Goal: Task Accomplishment & Management: Use online tool/utility

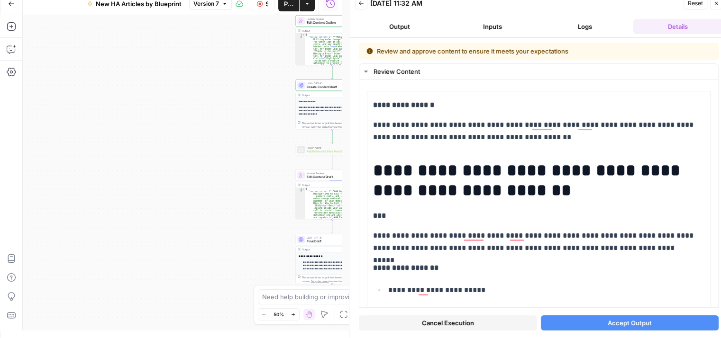
scroll to position [426, 0]
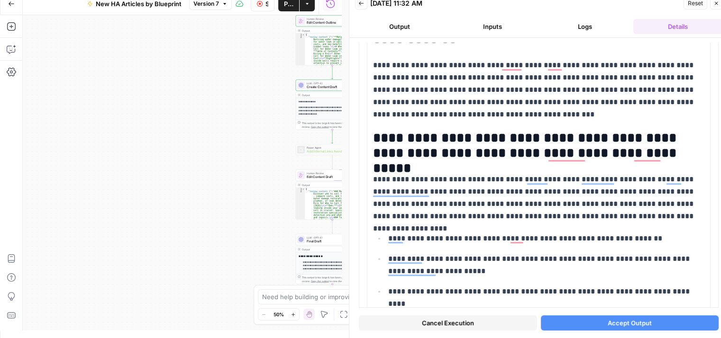
click at [634, 320] on span "Accept Output" at bounding box center [629, 322] width 44 height 9
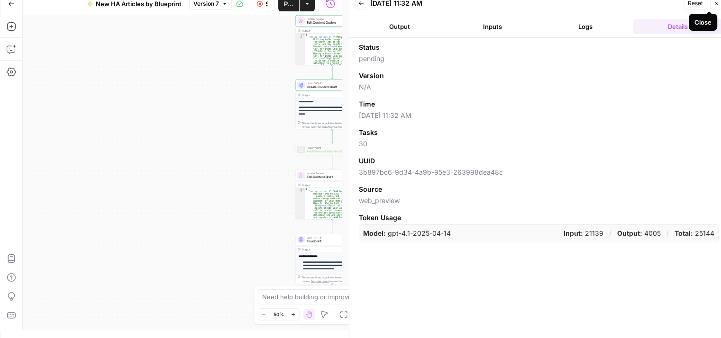
click at [715, 4] on icon "button" at bounding box center [716, 3] width 6 height 6
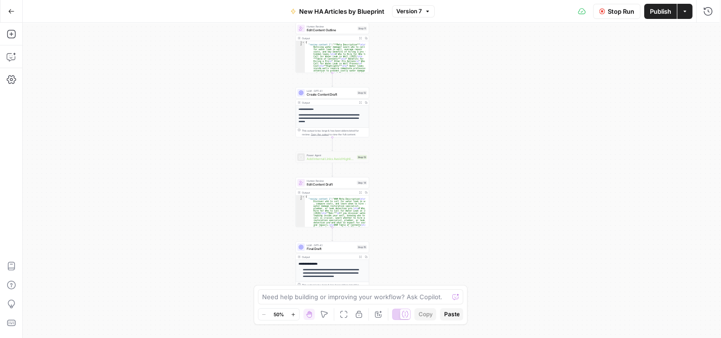
scroll to position [0, 0]
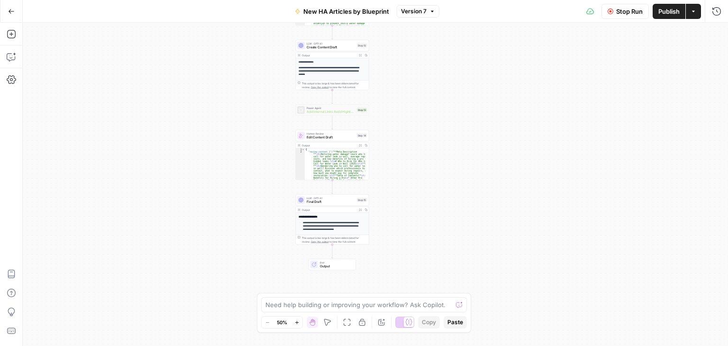
click at [345, 205] on div "**********" at bounding box center [332, 219] width 73 height 50
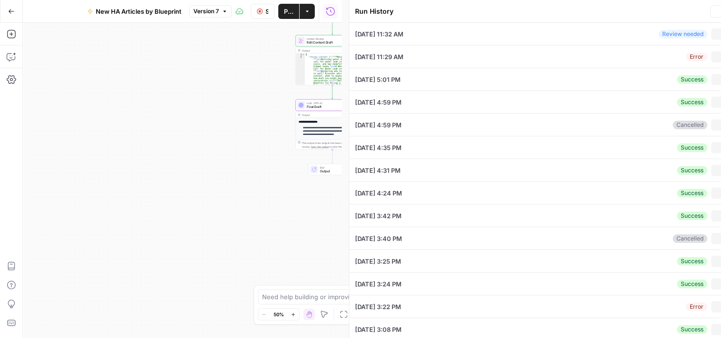
type input "who to hire"
type input "[URL][DOMAIN_NAME][PERSON_NAME]"
type input "HomeAdvisor"
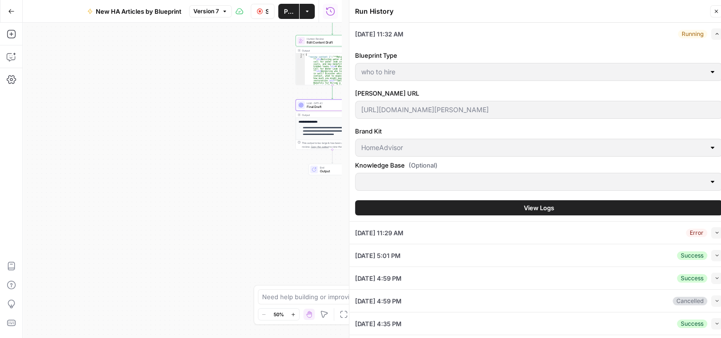
click at [530, 203] on span "View Logs" at bounding box center [539, 207] width 30 height 9
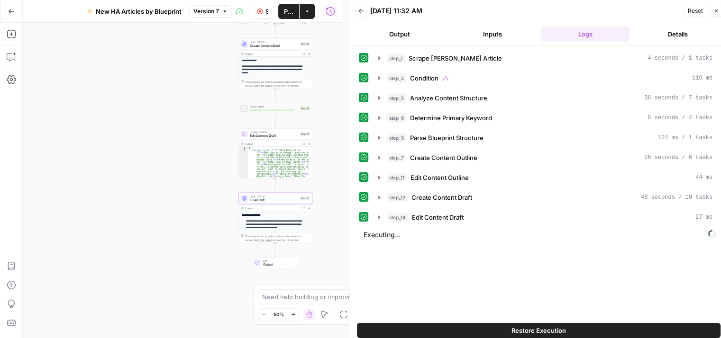
drag, startPoint x: 260, startPoint y: 118, endPoint x: 203, endPoint y: 116, distance: 56.9
click at [203, 116] on div "**********" at bounding box center [182, 181] width 319 height 316
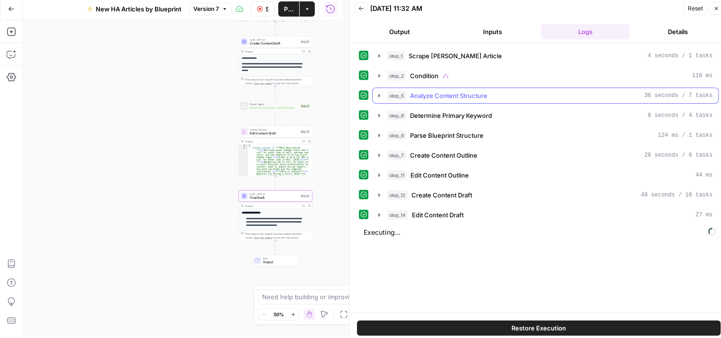
scroll to position [8, 0]
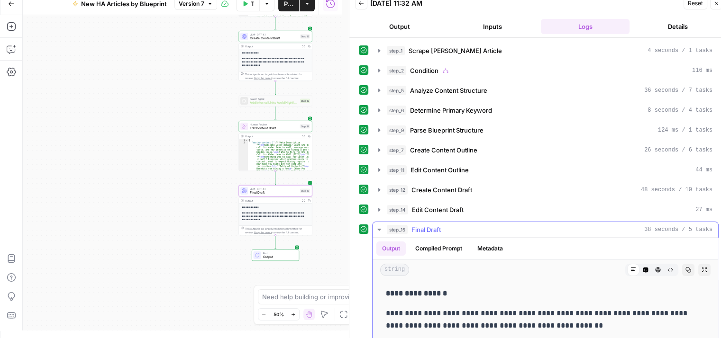
click at [381, 228] on icon "button" at bounding box center [379, 230] width 8 height 8
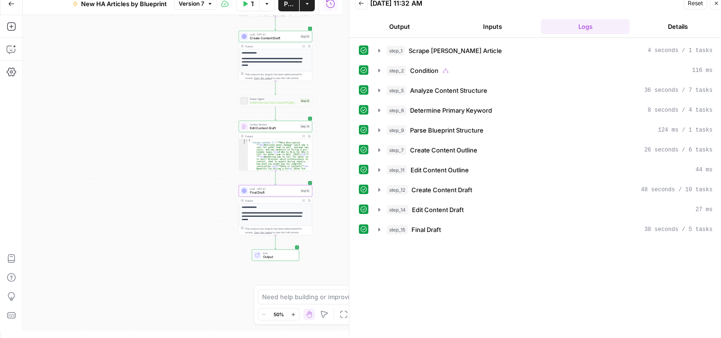
click at [669, 26] on button "Details" at bounding box center [677, 26] width 89 height 15
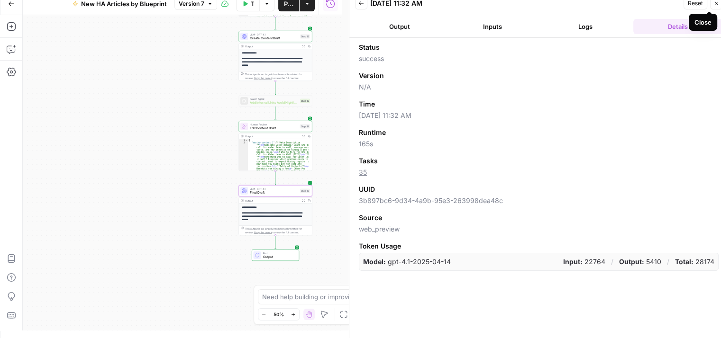
click at [713, 2] on icon "button" at bounding box center [716, 3] width 6 height 6
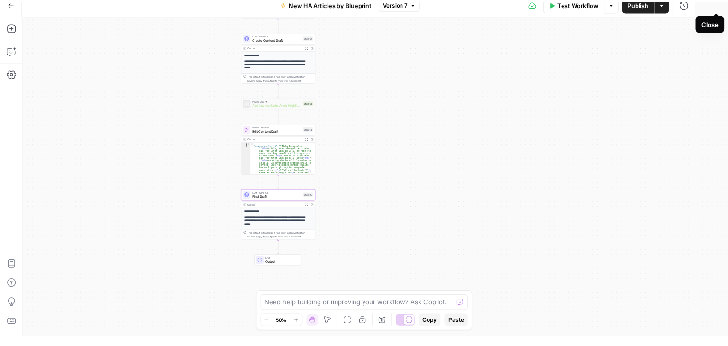
scroll to position [0, 0]
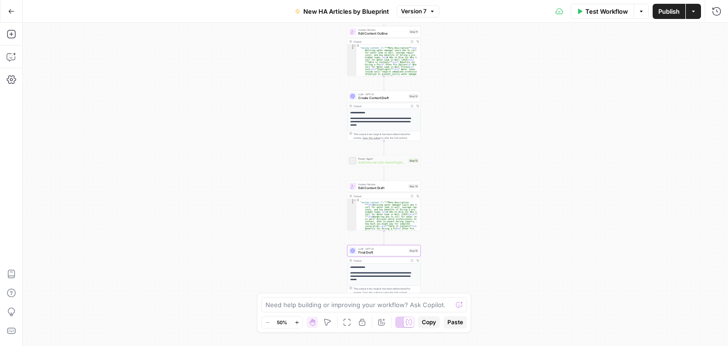
drag, startPoint x: 518, startPoint y: 129, endPoint x: 606, endPoint y: 172, distance: 97.9
click at [614, 173] on div "**********" at bounding box center [375, 184] width 705 height 323
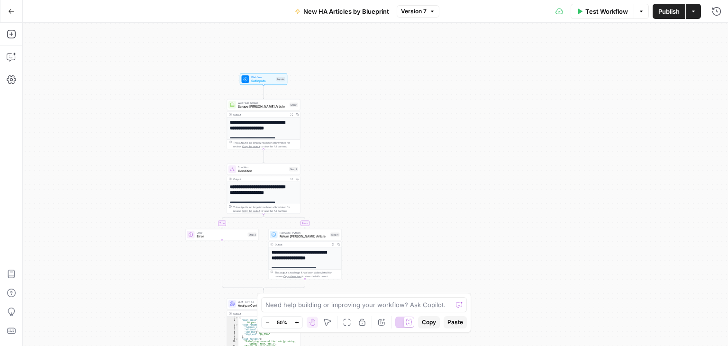
drag, startPoint x: 454, startPoint y: 116, endPoint x: 426, endPoint y: 112, distance: 28.2
click at [426, 112] on div "**********" at bounding box center [375, 184] width 705 height 323
click at [13, 7] on button "Go Back" at bounding box center [11, 11] width 17 height 17
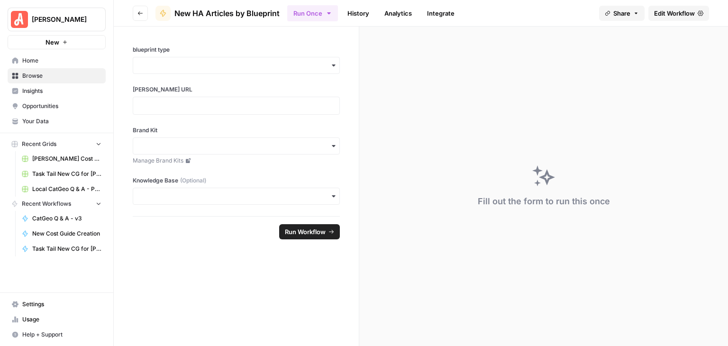
click at [136, 14] on button "Go back" at bounding box center [140, 13] width 15 height 15
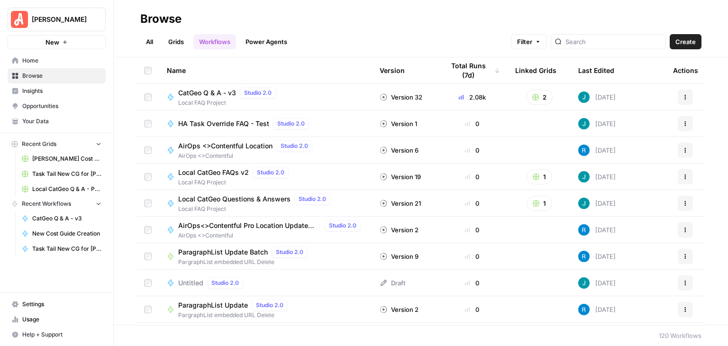
click at [176, 38] on link "Grids" at bounding box center [176, 41] width 27 height 15
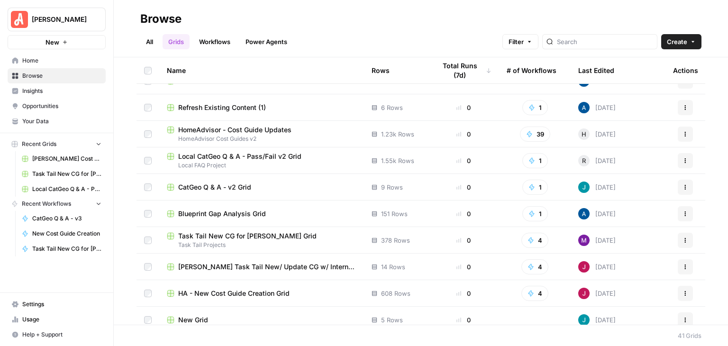
scroll to position [847, 0]
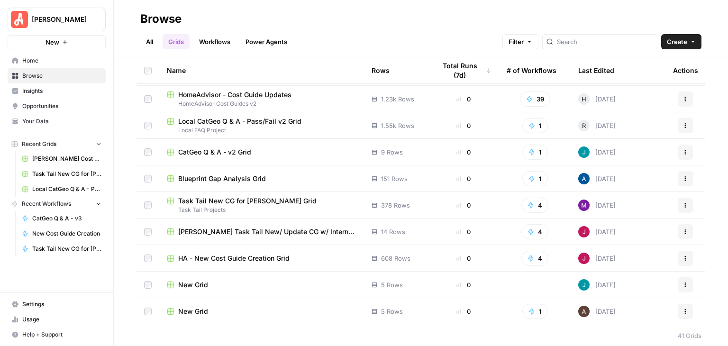
click at [269, 254] on span "HA - New Cost Guide Creation Grid" at bounding box center [233, 257] width 111 height 9
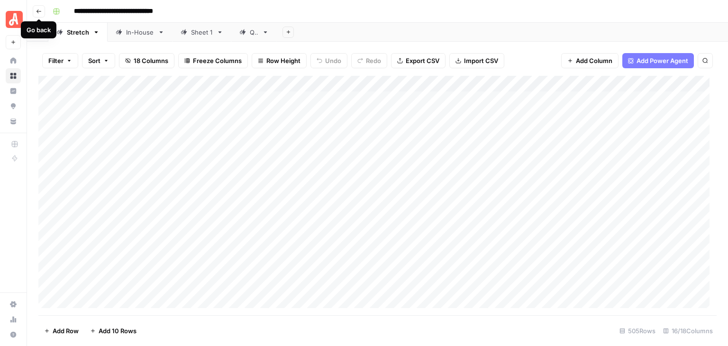
click at [38, 11] on icon "button" at bounding box center [38, 11] width 5 height 4
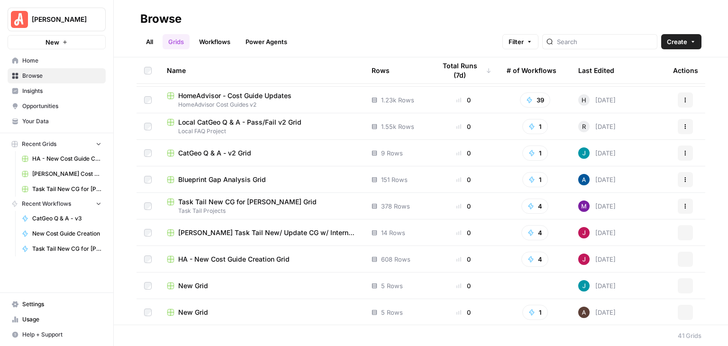
scroll to position [847, 0]
click at [278, 259] on span "HA - New Cost Guide Creation Grid" at bounding box center [233, 257] width 111 height 9
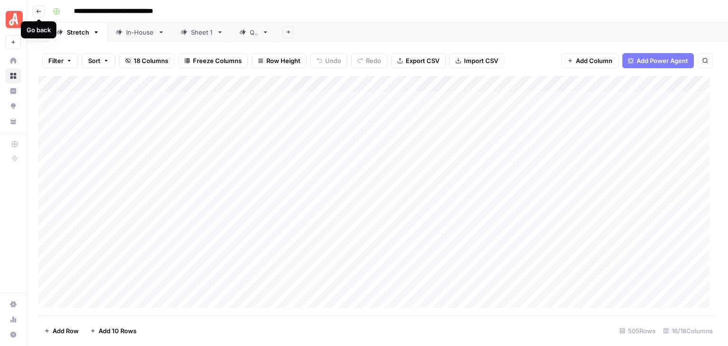
click at [36, 7] on button "Go back" at bounding box center [39, 11] width 12 height 12
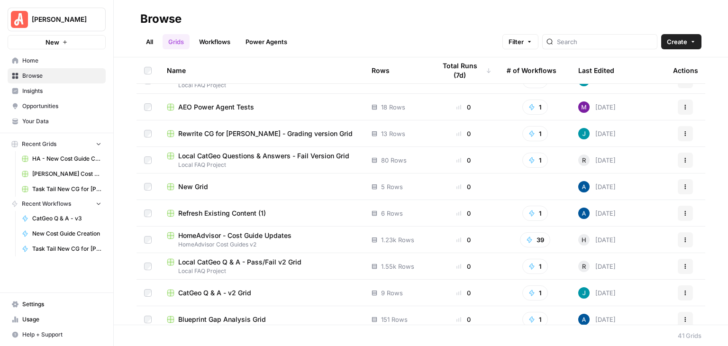
scroll to position [711, 0]
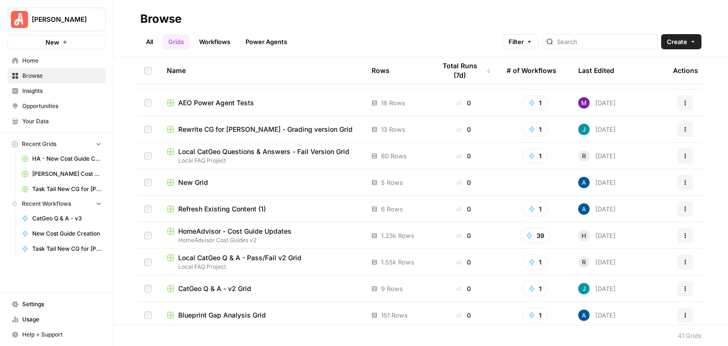
click at [289, 128] on span "Rewrite CG for [PERSON_NAME] - Grading version Grid" at bounding box center [265, 129] width 174 height 9
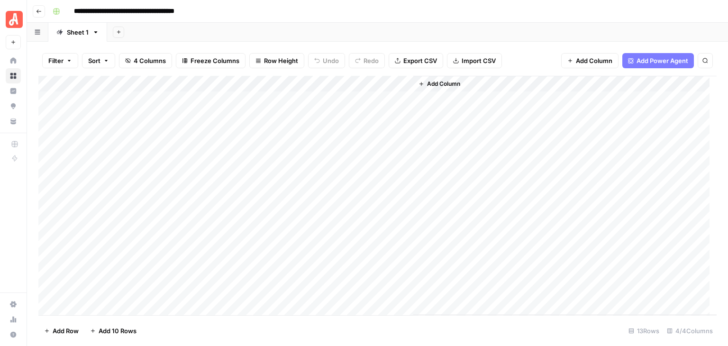
click at [234, 83] on div "Add Column" at bounding box center [377, 195] width 678 height 239
click at [286, 9] on div "**********" at bounding box center [383, 11] width 669 height 15
click at [306, 87] on div "Add Column" at bounding box center [377, 195] width 678 height 239
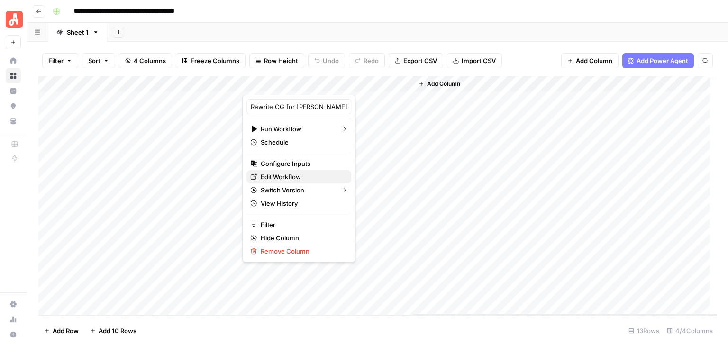
click at [309, 179] on span "Edit Workflow" at bounding box center [302, 176] width 83 height 9
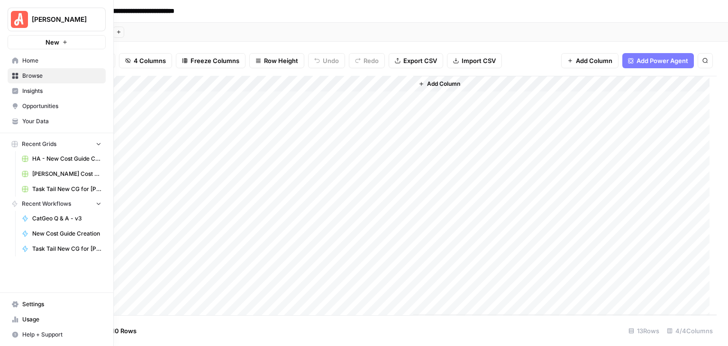
click at [39, 77] on span "Browse" at bounding box center [61, 76] width 79 height 9
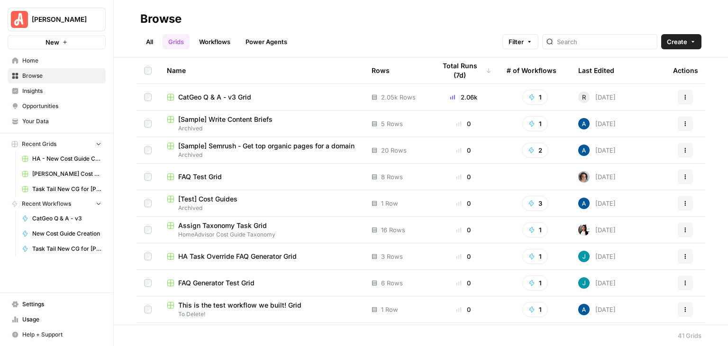
click at [222, 41] on link "Workflows" at bounding box center [214, 41] width 43 height 15
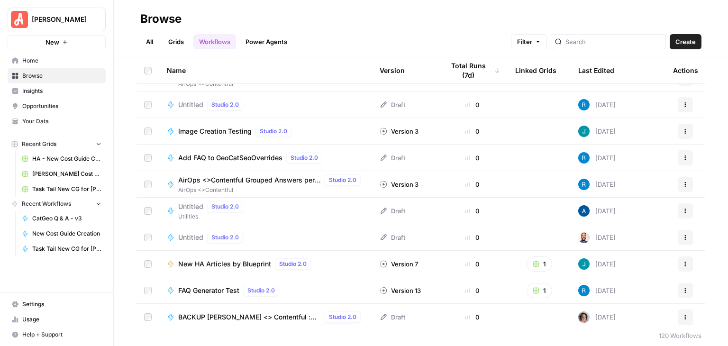
scroll to position [1048, 0]
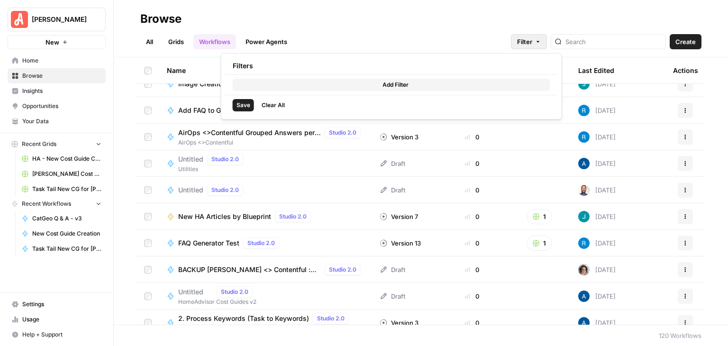
click at [547, 37] on button "Filter" at bounding box center [529, 41] width 36 height 15
click at [384, 82] on span "Add Filter" at bounding box center [395, 85] width 26 height 9
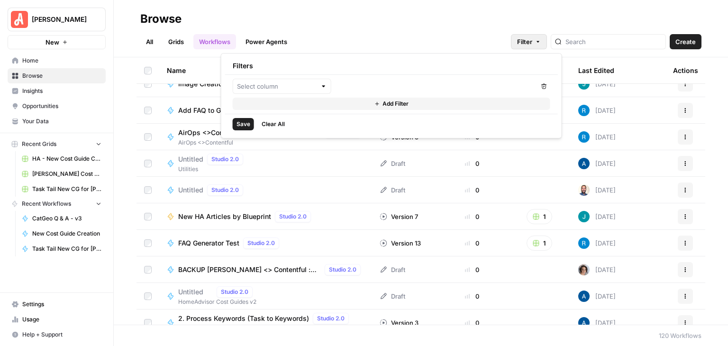
click at [323, 84] on div at bounding box center [323, 85] width 7 height 9
click at [396, 31] on div "All Grids Workflows Power Agents Filter Create" at bounding box center [420, 38] width 561 height 23
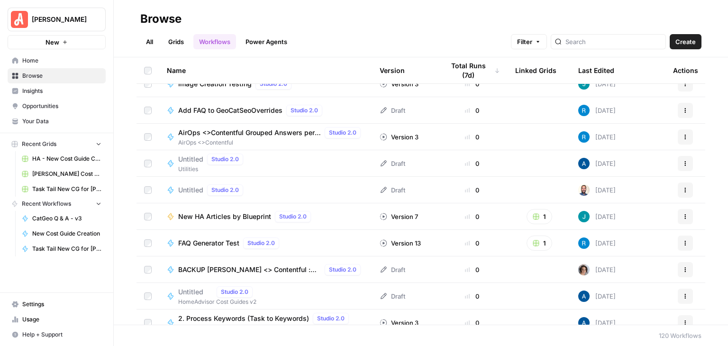
click at [244, 214] on span "New HA Articles by Blueprint" at bounding box center [224, 216] width 93 height 9
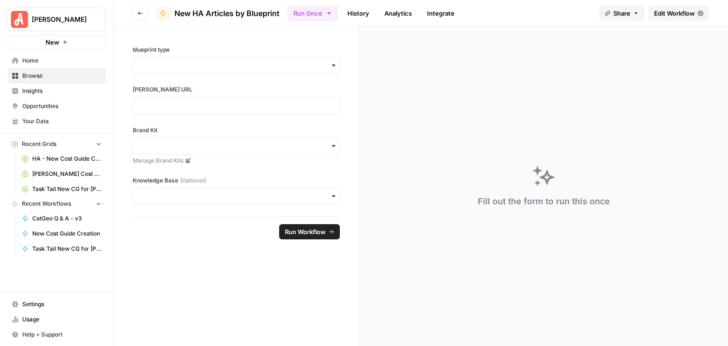
click at [664, 10] on span "Edit Workflow" at bounding box center [674, 13] width 41 height 9
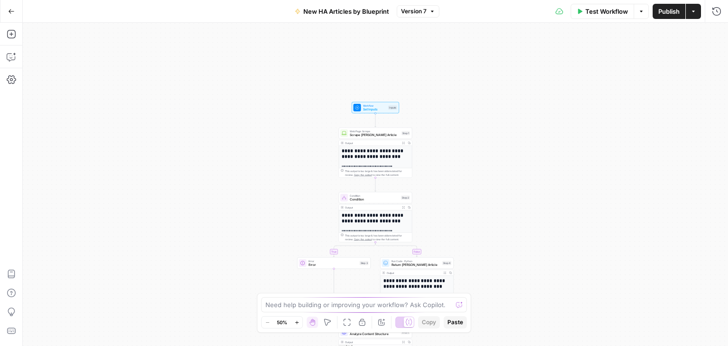
click at [361, 105] on div "Workflow Set Inputs Inputs Test Step" at bounding box center [375, 108] width 44 height 8
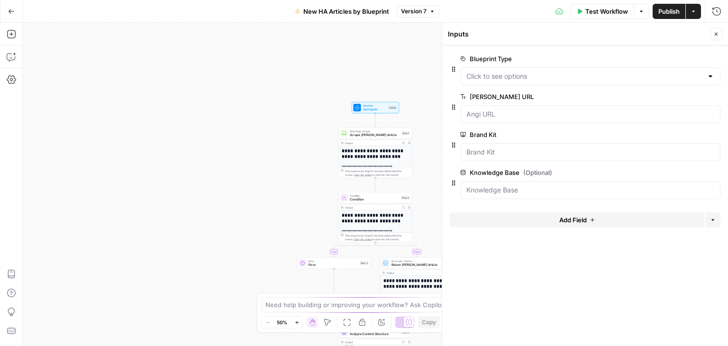
click at [686, 54] on button "edit field" at bounding box center [688, 58] width 36 height 11
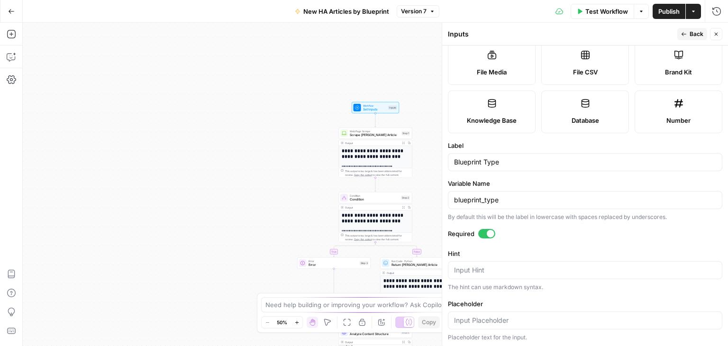
scroll to position [220, 0]
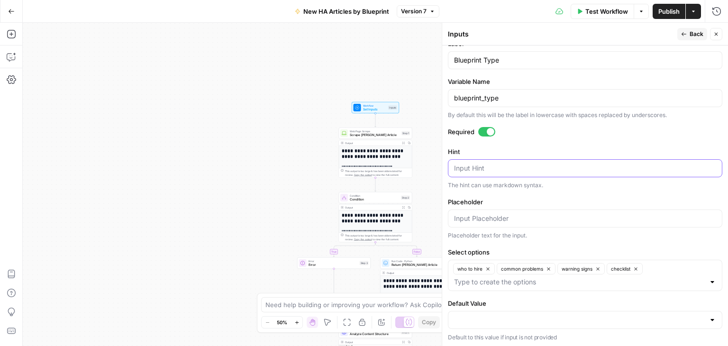
click at [515, 168] on textarea "Hint" at bounding box center [585, 167] width 262 height 9
paste textarea "Select the appropriate blueprint type for your cost guide"
type textarea "Select the appropriate blueprint type"
click at [708, 316] on div at bounding box center [712, 319] width 8 height 9
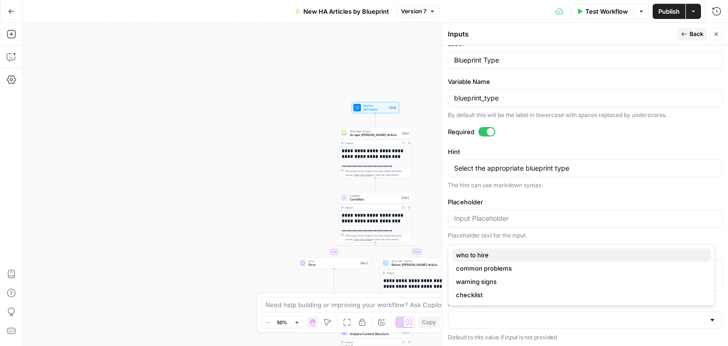
click at [522, 257] on span "who to hire" at bounding box center [579, 254] width 247 height 9
type input "who to hire"
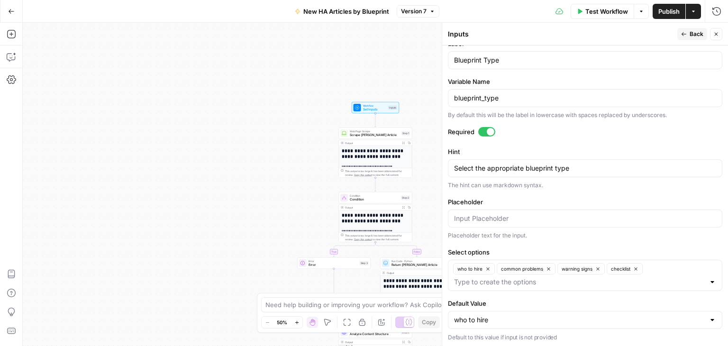
click at [708, 316] on div at bounding box center [712, 319] width 8 height 9
type input "who to hire"
click at [569, 231] on div "Placeholder text for the input." at bounding box center [585, 235] width 274 height 9
click at [708, 318] on div at bounding box center [712, 319] width 8 height 9
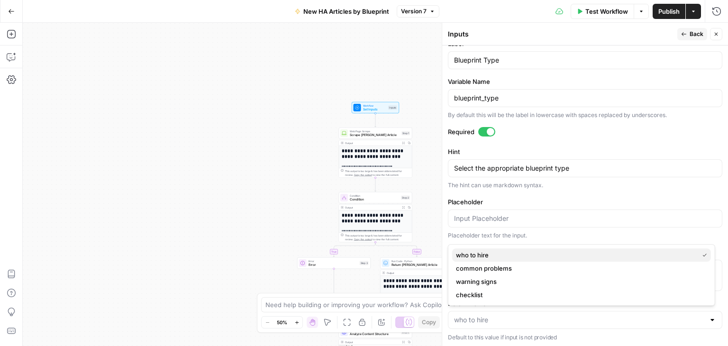
click at [556, 252] on span "who to hire" at bounding box center [575, 254] width 239 height 9
type input "who to hire"
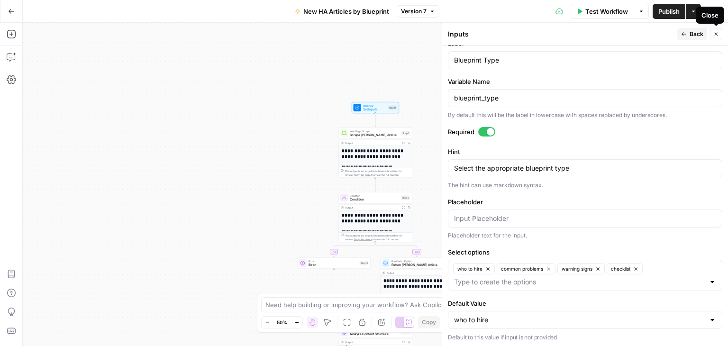
click at [714, 32] on icon "button" at bounding box center [716, 34] width 6 height 6
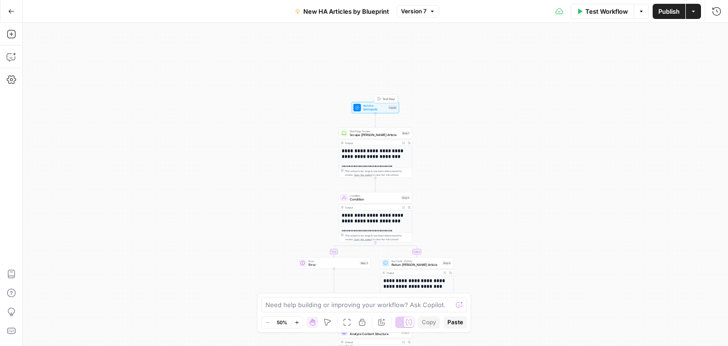
click at [381, 109] on span "Set Inputs" at bounding box center [375, 109] width 24 height 5
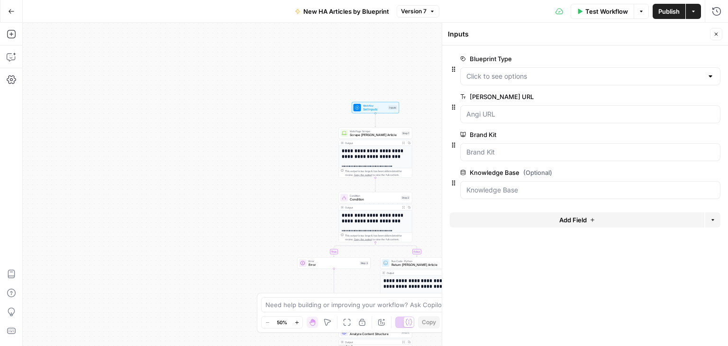
click at [682, 54] on button "edit field" at bounding box center [688, 58] width 36 height 11
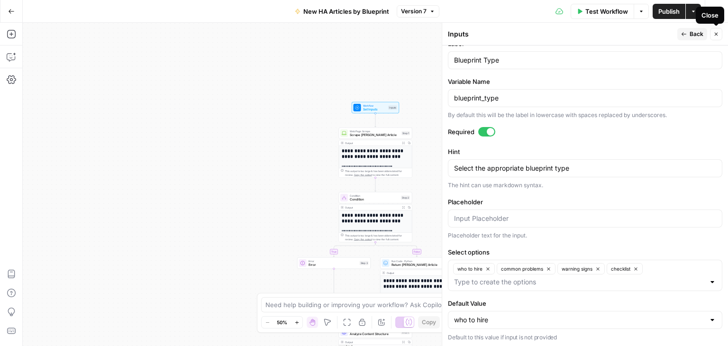
click at [716, 34] on icon "button" at bounding box center [716, 34] width 6 height 6
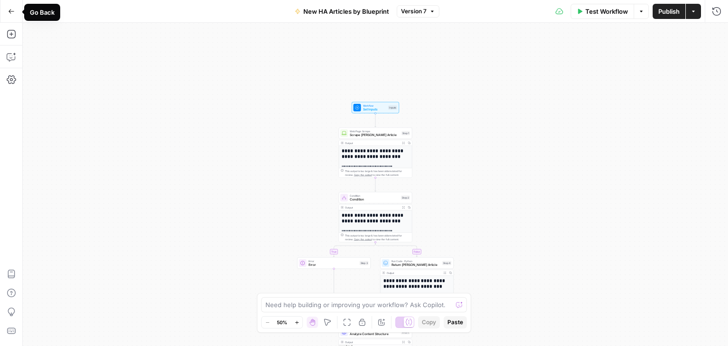
click at [10, 9] on icon "button" at bounding box center [12, 11] width 6 height 4
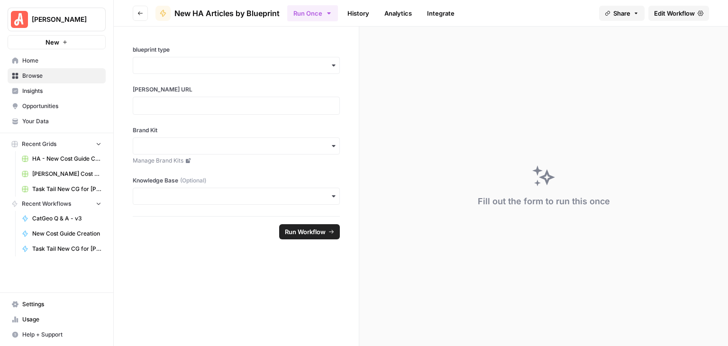
click at [133, 15] on button "Go back" at bounding box center [140, 13] width 15 height 15
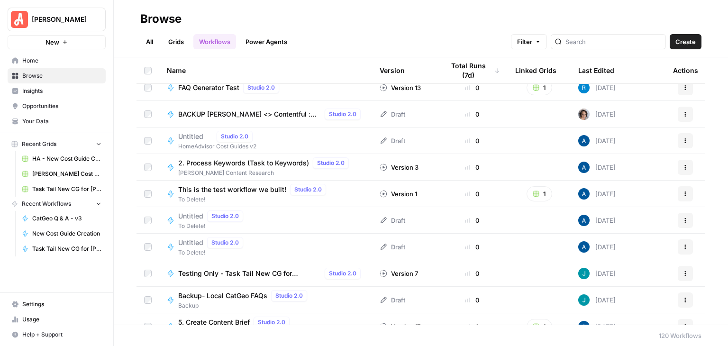
scroll to position [1143, 0]
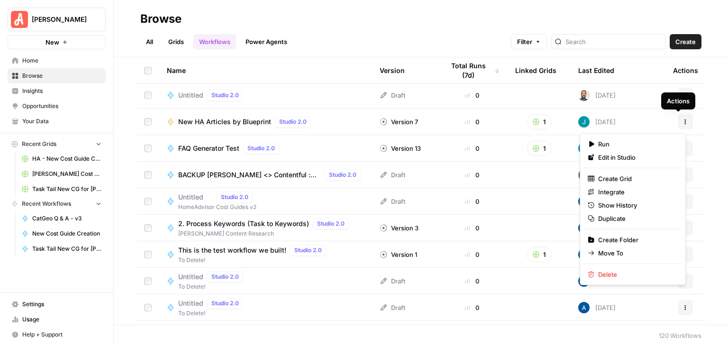
click at [678, 117] on button "Actions" at bounding box center [685, 121] width 15 height 15
click at [626, 177] on span "Create Grid" at bounding box center [636, 178] width 76 height 9
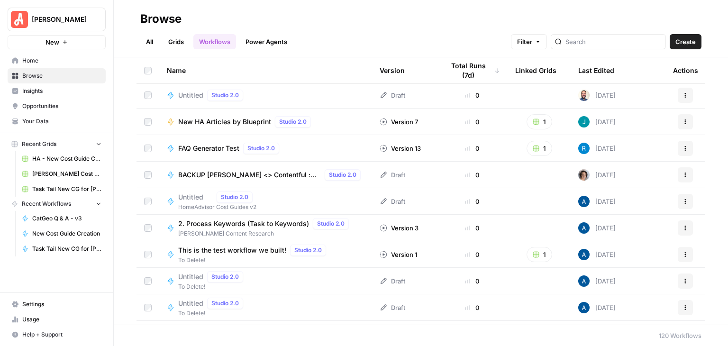
click at [226, 120] on span "New HA Articles by Blueprint" at bounding box center [224, 121] width 93 height 9
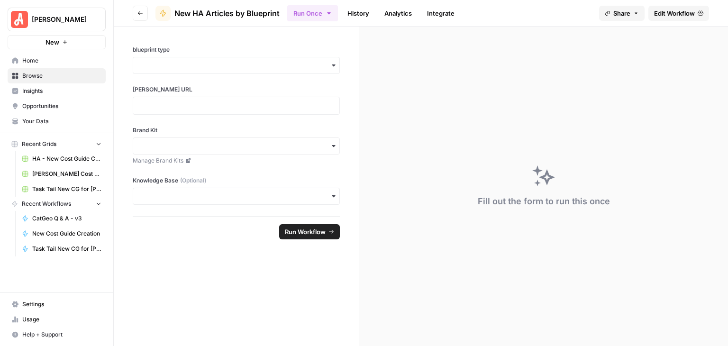
click at [657, 16] on span "Edit Workflow" at bounding box center [674, 13] width 41 height 9
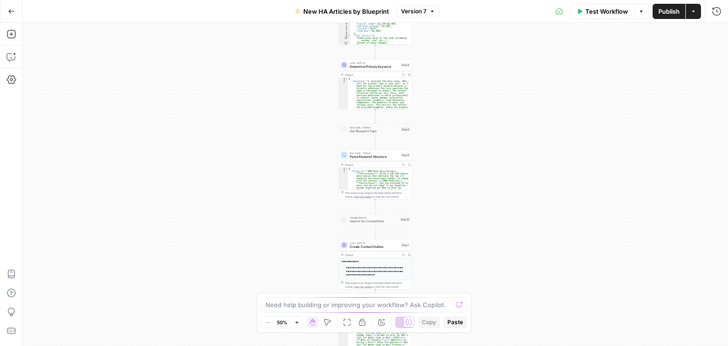
click at [601, 9] on span "Test Workflow" at bounding box center [606, 11] width 43 height 9
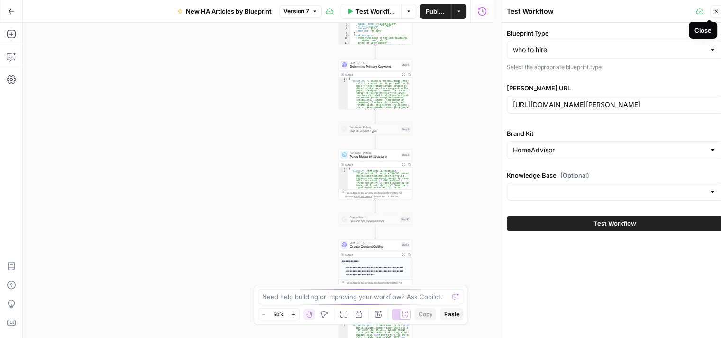
click at [718, 13] on icon "button" at bounding box center [716, 12] width 6 height 6
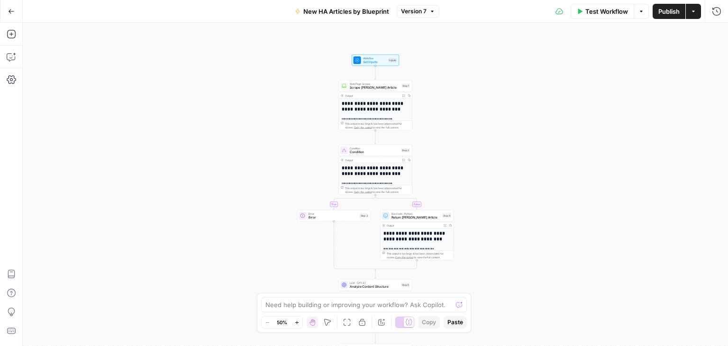
click at [378, 68] on div "**********" at bounding box center [375, 184] width 705 height 323
click at [379, 63] on span "Set Inputs" at bounding box center [374, 61] width 24 height 5
click at [379, 63] on span "Set Inputs" at bounding box center [373, 61] width 24 height 5
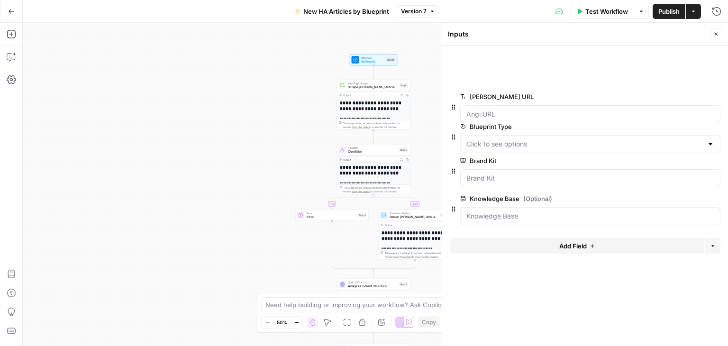
drag, startPoint x: 453, startPoint y: 69, endPoint x: 453, endPoint y: 142, distance: 73.0
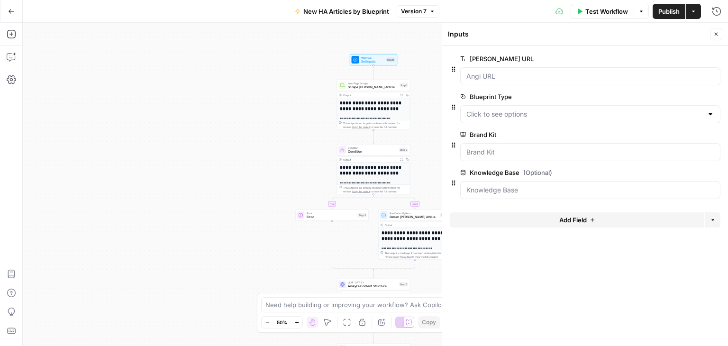
click at [692, 93] on span "edit field" at bounding box center [684, 97] width 21 height 8
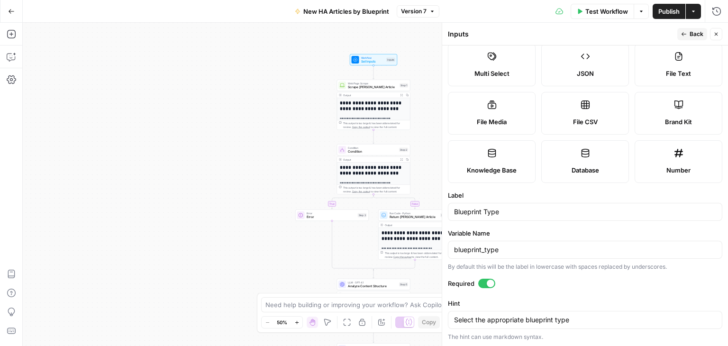
scroll to position [220, 0]
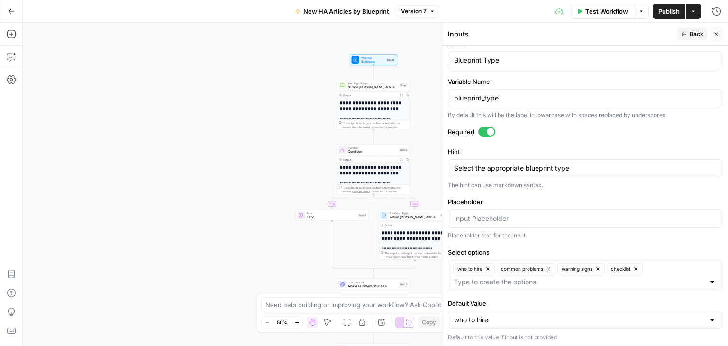
click at [708, 319] on div at bounding box center [712, 319] width 8 height 9
type input "who to hire"
click at [665, 335] on p "Default to this value if input is not provided" at bounding box center [585, 337] width 274 height 9
drag, startPoint x: 580, startPoint y: 172, endPoint x: 452, endPoint y: 163, distance: 128.2
click at [448, 163] on div "Select the appropriate blueprint type Select the appropriate blueprint type" at bounding box center [585, 168] width 274 height 18
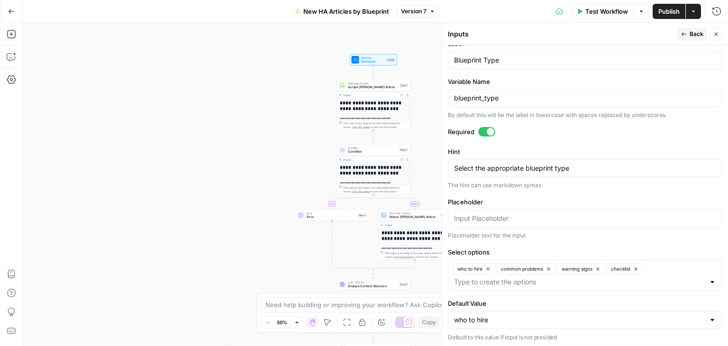
click at [693, 31] on span "Back" at bounding box center [696, 34] width 14 height 9
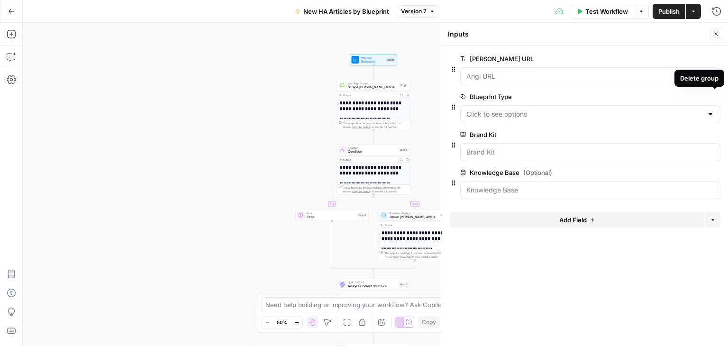
click at [715, 97] on icon "button" at bounding box center [714, 96] width 5 height 5
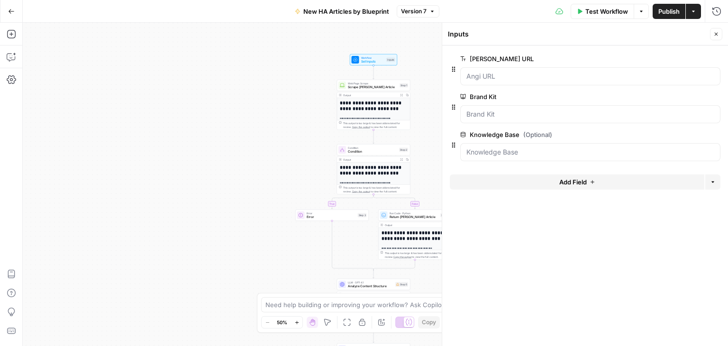
click at [566, 182] on span "Add Field" at bounding box center [572, 181] width 27 height 9
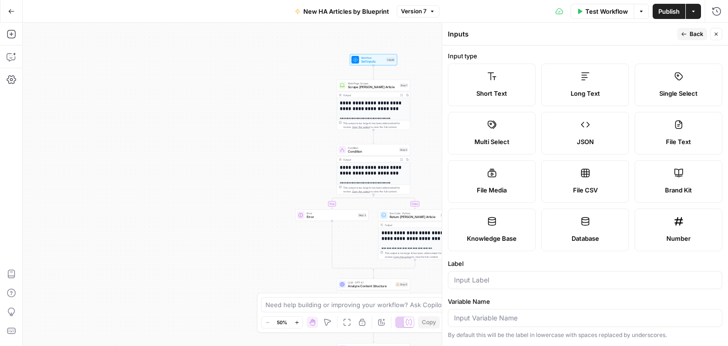
click at [673, 87] on label "Single Select" at bounding box center [678, 84] width 88 height 43
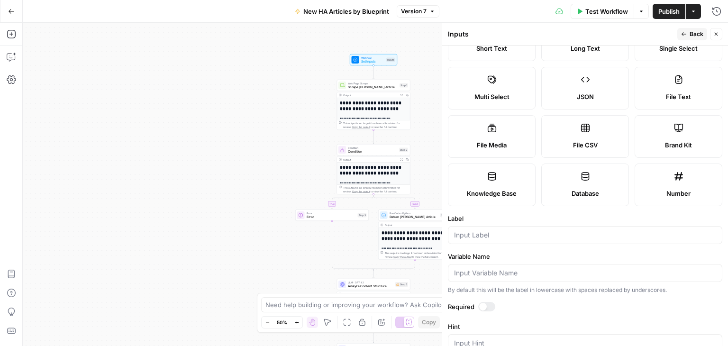
scroll to position [95, 0]
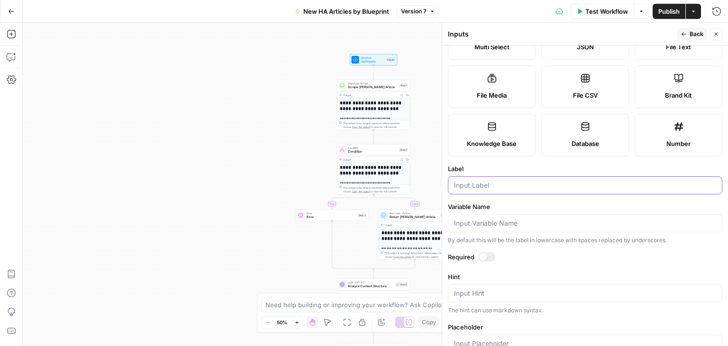
click at [531, 186] on input "Label" at bounding box center [585, 185] width 262 height 9
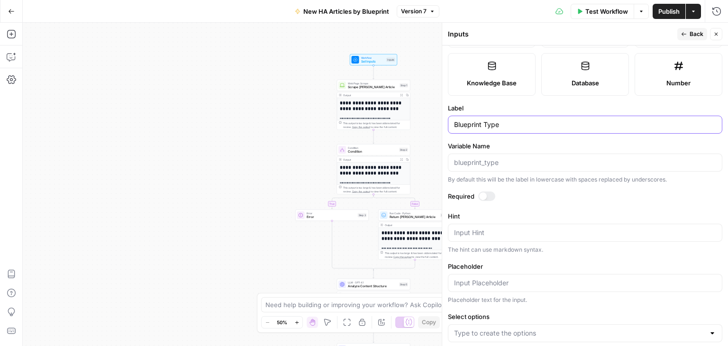
scroll to position [190, 0]
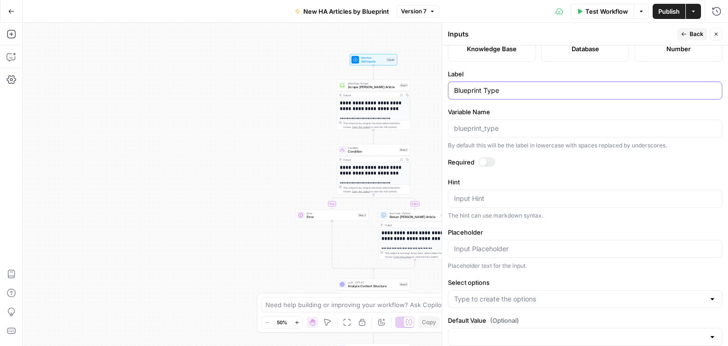
type input "Blueprint Type"
click at [513, 198] on textarea "Hint" at bounding box center [585, 198] width 262 height 9
paste textarea "Select the appropriate blueprint type"
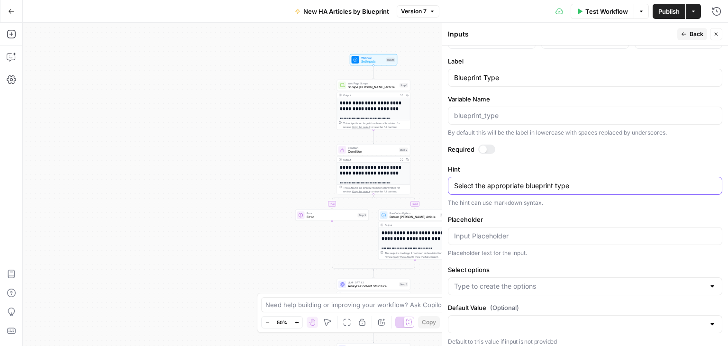
scroll to position [207, 0]
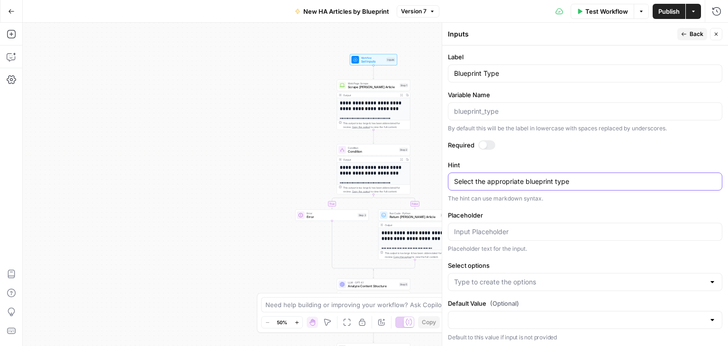
type textarea "Select the appropriate blueprint type"
click at [642, 283] on input "Select options" at bounding box center [579, 281] width 251 height 9
type input "who to hire"
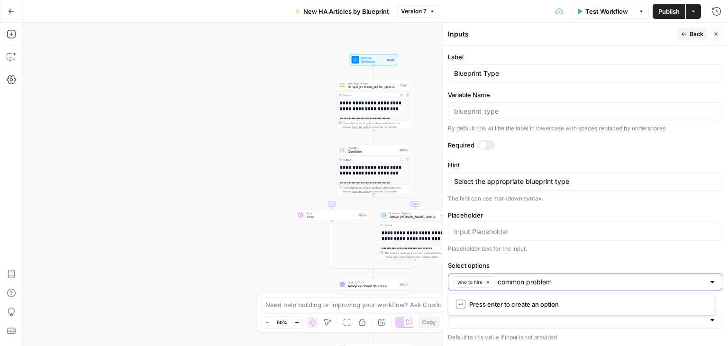
type input "common problems"
type input "warning signs"
type input "checklist"
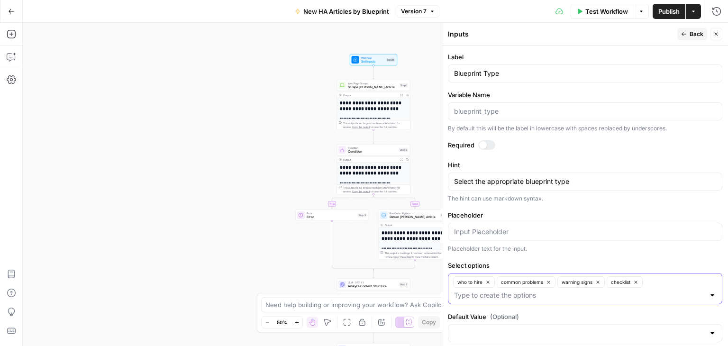
scroll to position [220, 0]
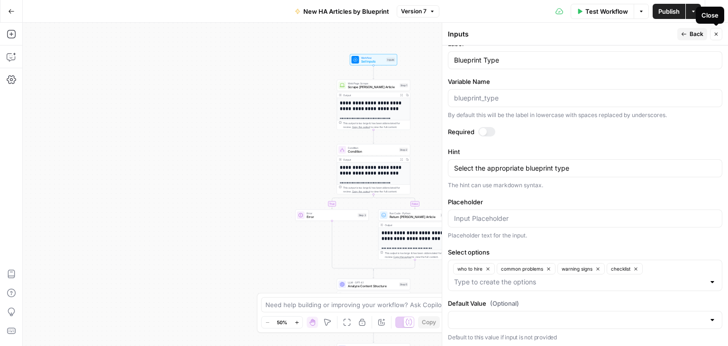
click at [716, 34] on icon "button" at bounding box center [715, 34] width 3 height 3
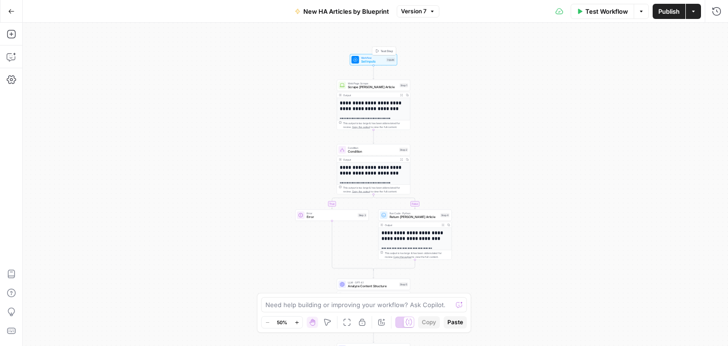
click at [382, 56] on span "Workflow" at bounding box center [373, 58] width 24 height 4
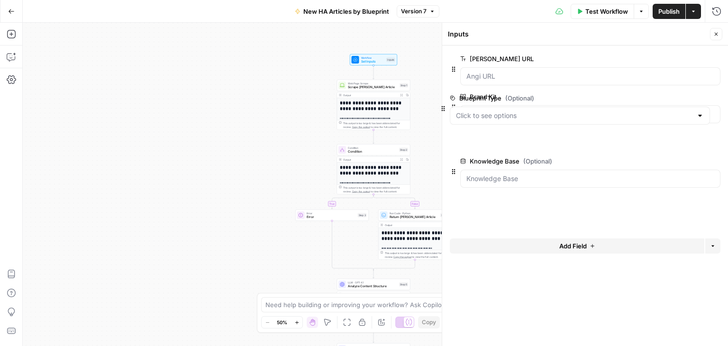
drag, startPoint x: 453, startPoint y: 185, endPoint x: 442, endPoint y: 109, distance: 77.1
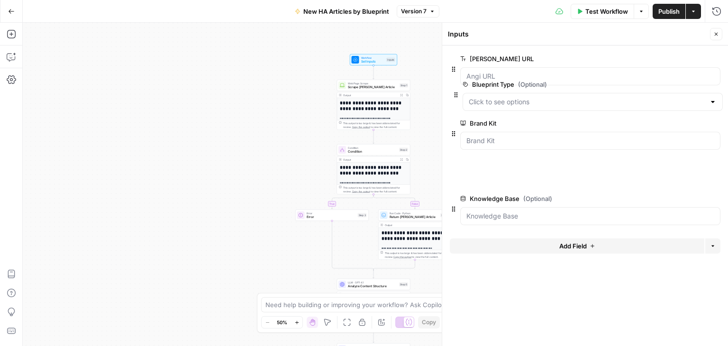
drag, startPoint x: 453, startPoint y: 145, endPoint x: 453, endPoint y: 81, distance: 64.0
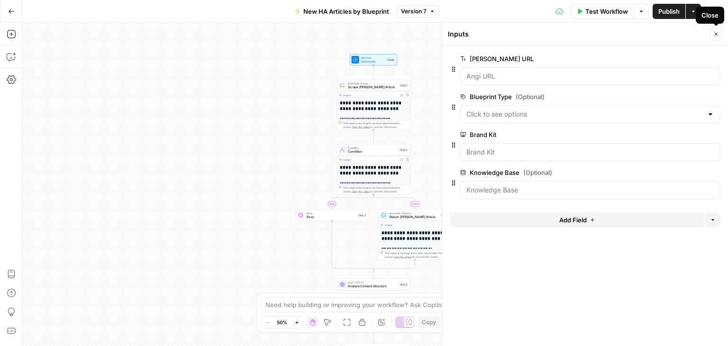
click at [715, 29] on button "Close" at bounding box center [716, 34] width 12 height 12
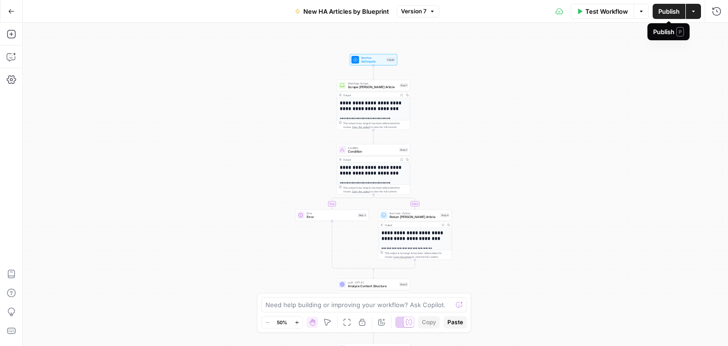
click at [665, 10] on span "Publish" at bounding box center [668, 11] width 21 height 9
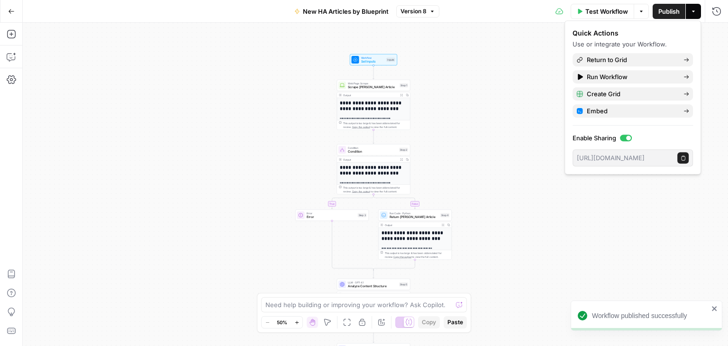
click at [476, 51] on div "**********" at bounding box center [375, 184] width 705 height 323
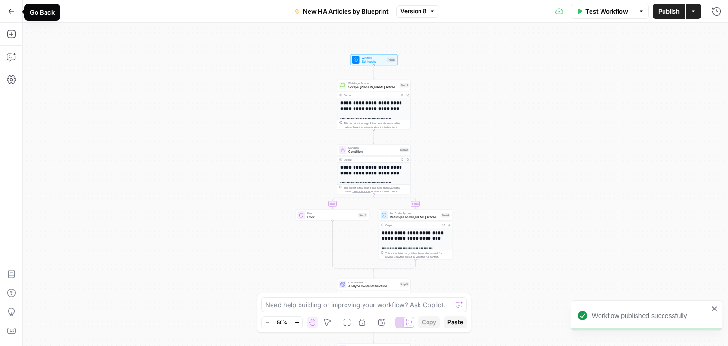
click at [11, 6] on button "Go Back" at bounding box center [11, 11] width 17 height 17
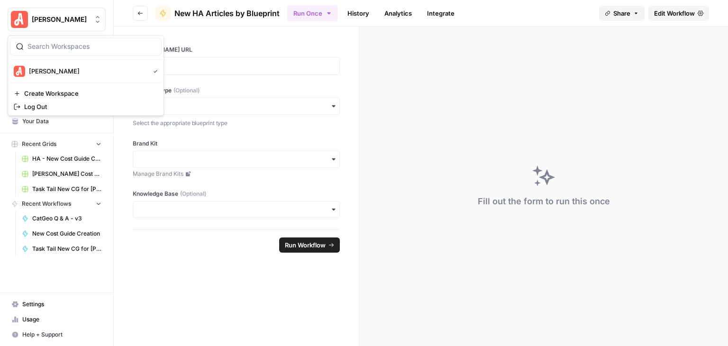
click at [57, 23] on span "[PERSON_NAME]" at bounding box center [60, 19] width 57 height 9
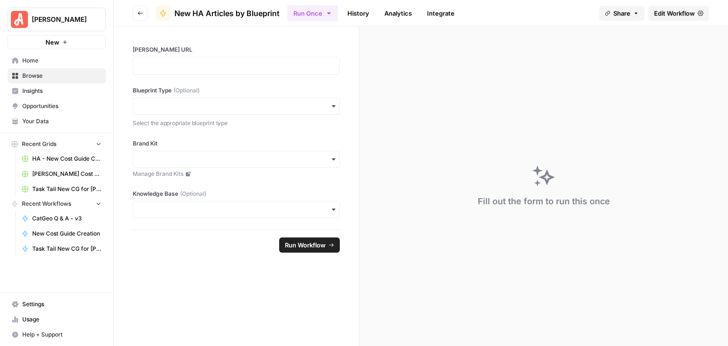
drag, startPoint x: 221, startPoint y: 44, endPoint x: 210, endPoint y: 45, distance: 11.1
click at [220, 43] on div "[PERSON_NAME] URL Blueprint Type (Optional) Select the appropriate blueprint ty…" at bounding box center [236, 128] width 245 height 203
click at [42, 79] on span "Browse" at bounding box center [61, 76] width 79 height 9
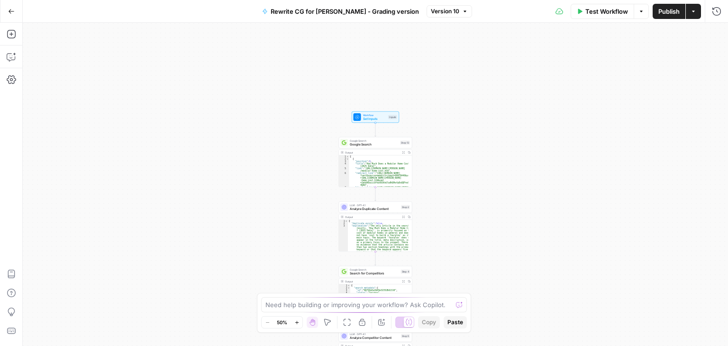
click at [381, 117] on span "Set Inputs" at bounding box center [375, 119] width 24 height 5
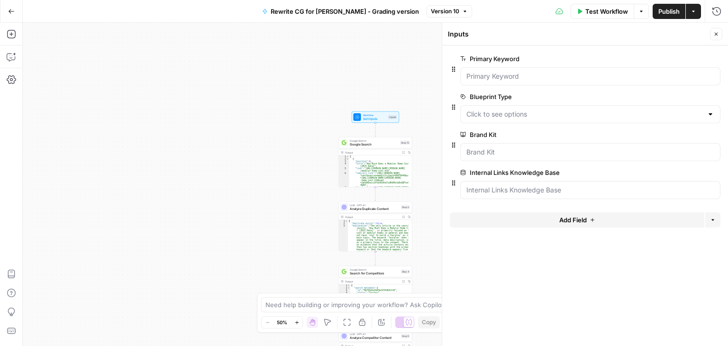
click at [684, 93] on span "edit field" at bounding box center [684, 97] width 21 height 8
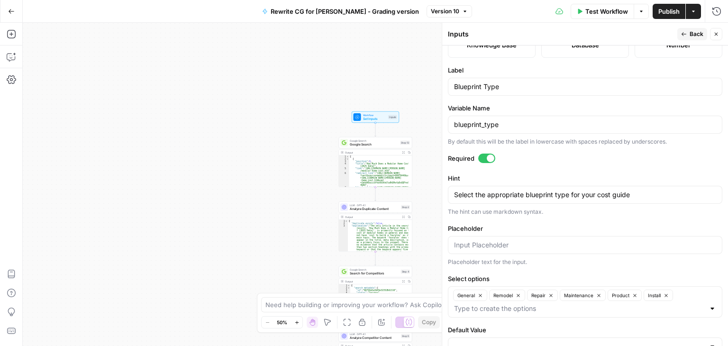
scroll to position [220, 0]
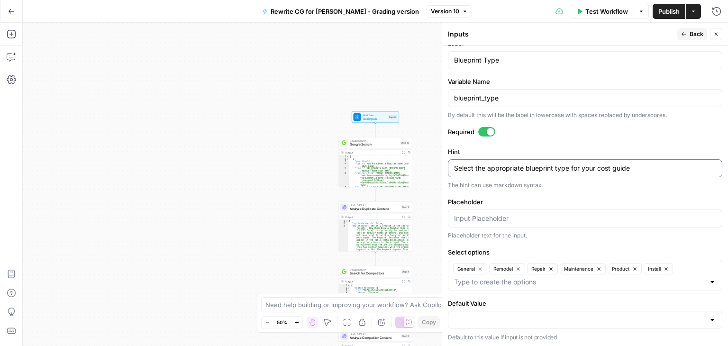
drag, startPoint x: 642, startPoint y: 164, endPoint x: 445, endPoint y: 165, distance: 196.6
click at [445, 165] on div "Inputs Back Close Input type Short Text Long Text Single Select Multi Select JS…" at bounding box center [585, 184] width 286 height 323
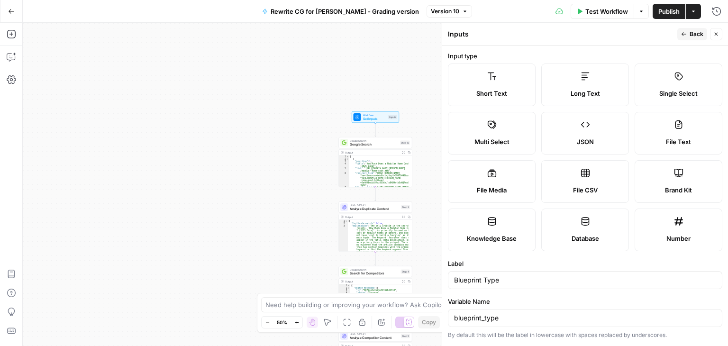
click at [718, 33] on icon "button" at bounding box center [716, 34] width 6 height 6
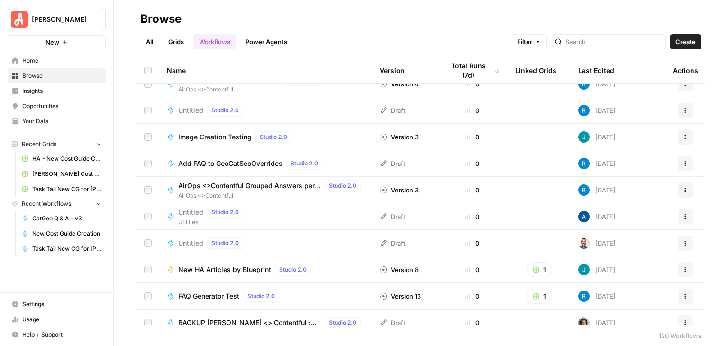
scroll to position [1090, 0]
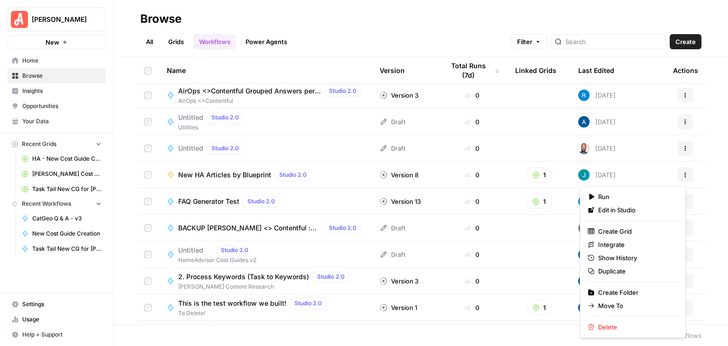
click at [682, 176] on icon "button" at bounding box center [685, 175] width 6 height 6
click at [629, 234] on span "Create Grid" at bounding box center [636, 230] width 76 height 9
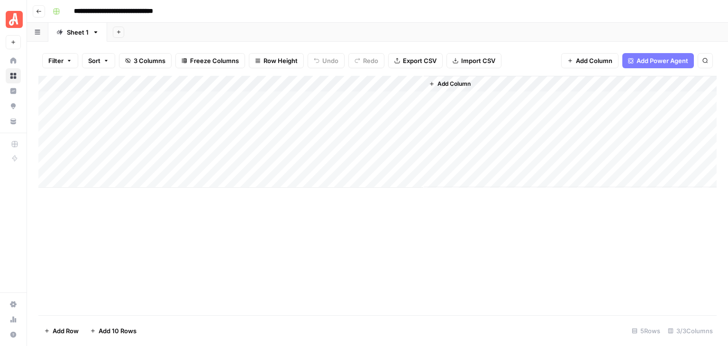
click at [251, 98] on div "Add Column" at bounding box center [377, 132] width 678 height 112
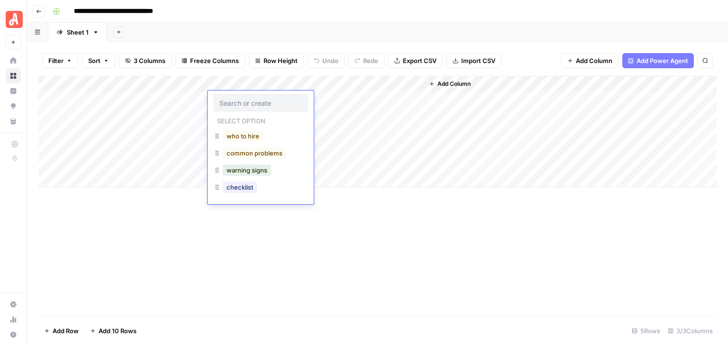
click at [282, 234] on div "Add Column" at bounding box center [377, 195] width 678 height 239
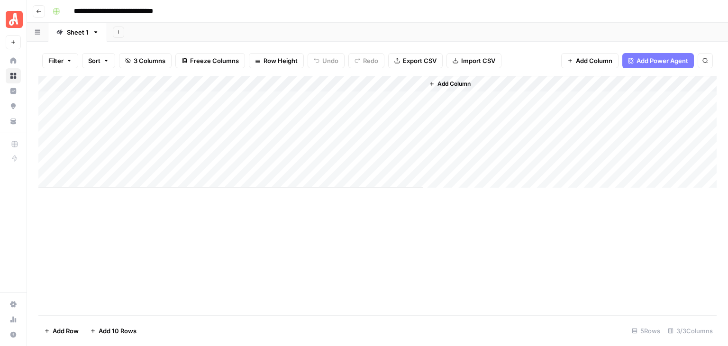
drag, startPoint x: 256, startPoint y: 81, endPoint x: 152, endPoint y: 84, distance: 104.3
click at [152, 84] on div "Add Column" at bounding box center [377, 132] width 678 height 112
click at [294, 243] on div "Add Column" at bounding box center [377, 195] width 678 height 239
click at [39, 9] on icon "button" at bounding box center [39, 12] width 6 height 6
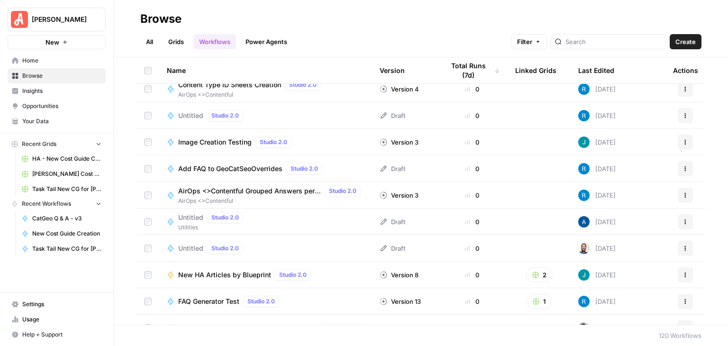
scroll to position [995, 0]
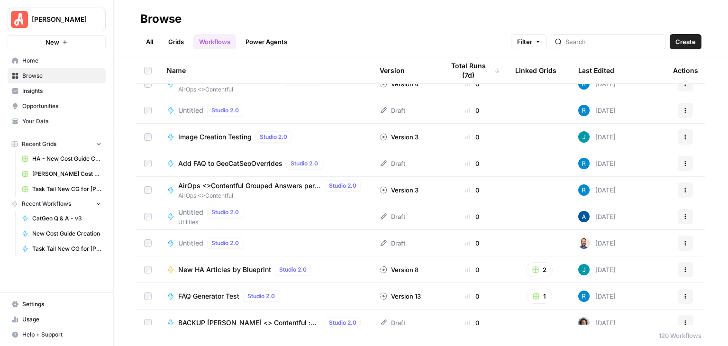
click at [261, 182] on span "AirOps <>Contentful Grouped Answers per Question CSV" at bounding box center [249, 185] width 143 height 9
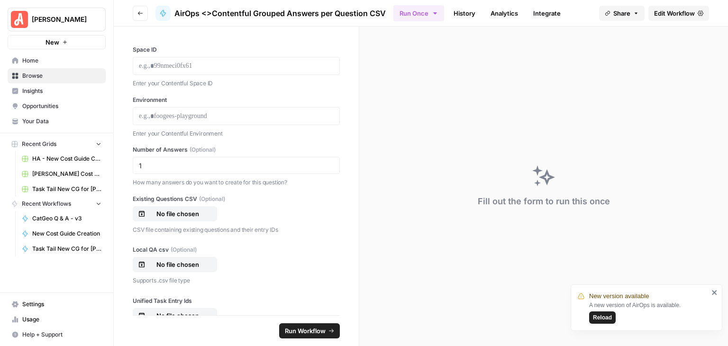
click at [714, 292] on icon "close" at bounding box center [714, 292] width 5 height 5
click at [466, 14] on link "History" at bounding box center [464, 13] width 33 height 15
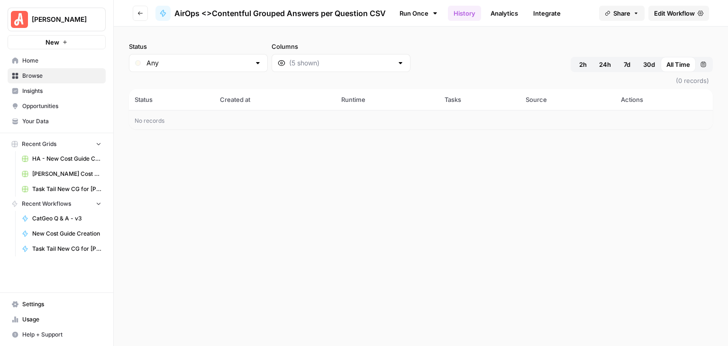
click at [495, 10] on link "Analytics" at bounding box center [504, 13] width 39 height 15
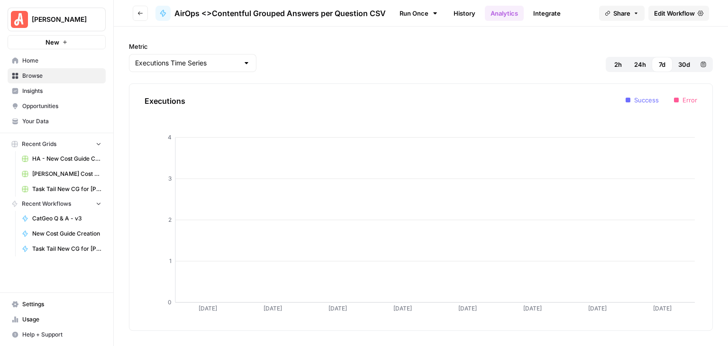
click at [536, 11] on link "Integrate" at bounding box center [546, 13] width 39 height 15
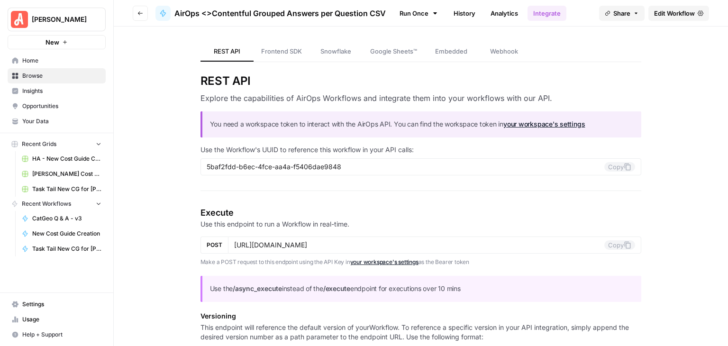
click at [459, 9] on link "History" at bounding box center [464, 13] width 33 height 15
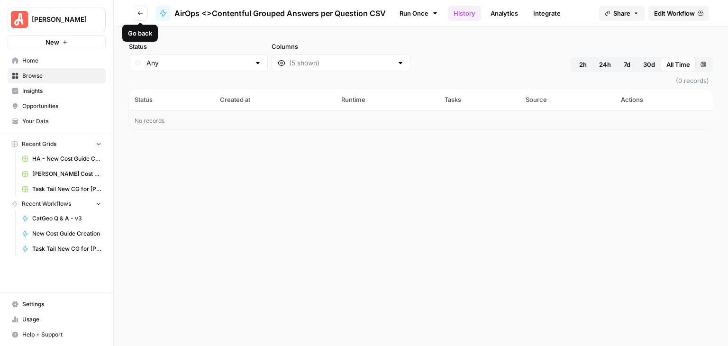
click at [140, 11] on icon "button" at bounding box center [140, 13] width 6 height 6
